Goal: Download file/media

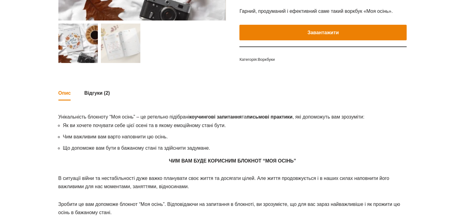
scroll to position [8, 0]
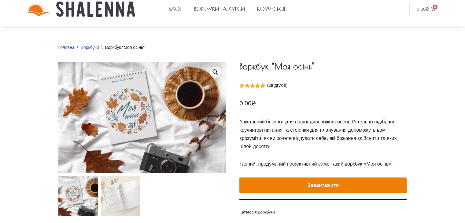
click at [326, 191] on button "Завантажити" at bounding box center [323, 186] width 167 height 16
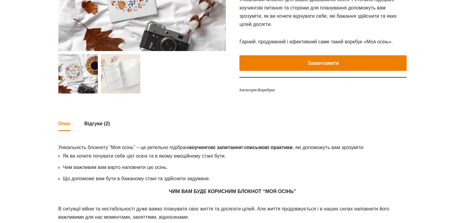
scroll to position [0, 0]
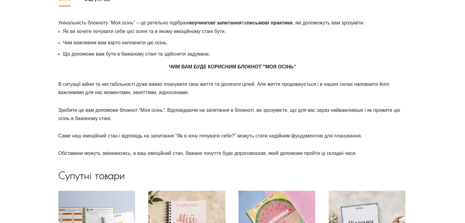
scroll to position [245, 0]
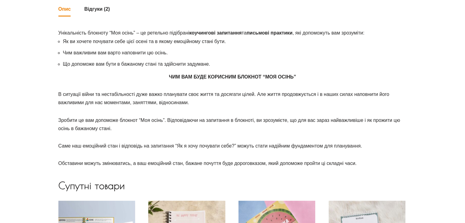
drag, startPoint x: 60, startPoint y: 94, endPoint x: 83, endPoint y: 95, distance: 23.3
click at [83, 95] on p "В ситуації війни та нестабільності дуже важко планувати своє життя та досягати …" at bounding box center [232, 98] width 349 height 17
click at [58, 94] on div "Головна \ Воркбуки \ Воркбук “Моя осінь” Previous Next Воркбук “Моя осінь” Рейт…" at bounding box center [233, 67] width 358 height 521
click at [65, 84] on div "Як ви хочете почувати себе цієї осені та в якому емоційному стані бути. Чим важ…" at bounding box center [232, 102] width 349 height 131
drag, startPoint x: 60, startPoint y: 95, endPoint x: 110, endPoint y: 97, distance: 50.5
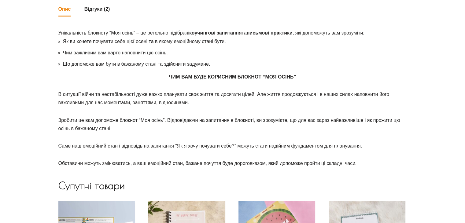
click at [66, 95] on p "В ситуації війни та нестабільності дуже важко планувати своє життя та досягати …" at bounding box center [232, 98] width 349 height 17
click at [110, 97] on p "В ситуації війни та нестабільності дуже важко планувати своє життя та досягати …" at bounding box center [232, 98] width 349 height 17
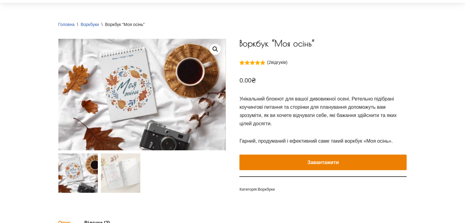
scroll to position [0, 0]
